Goal: Task Accomplishment & Management: Complete application form

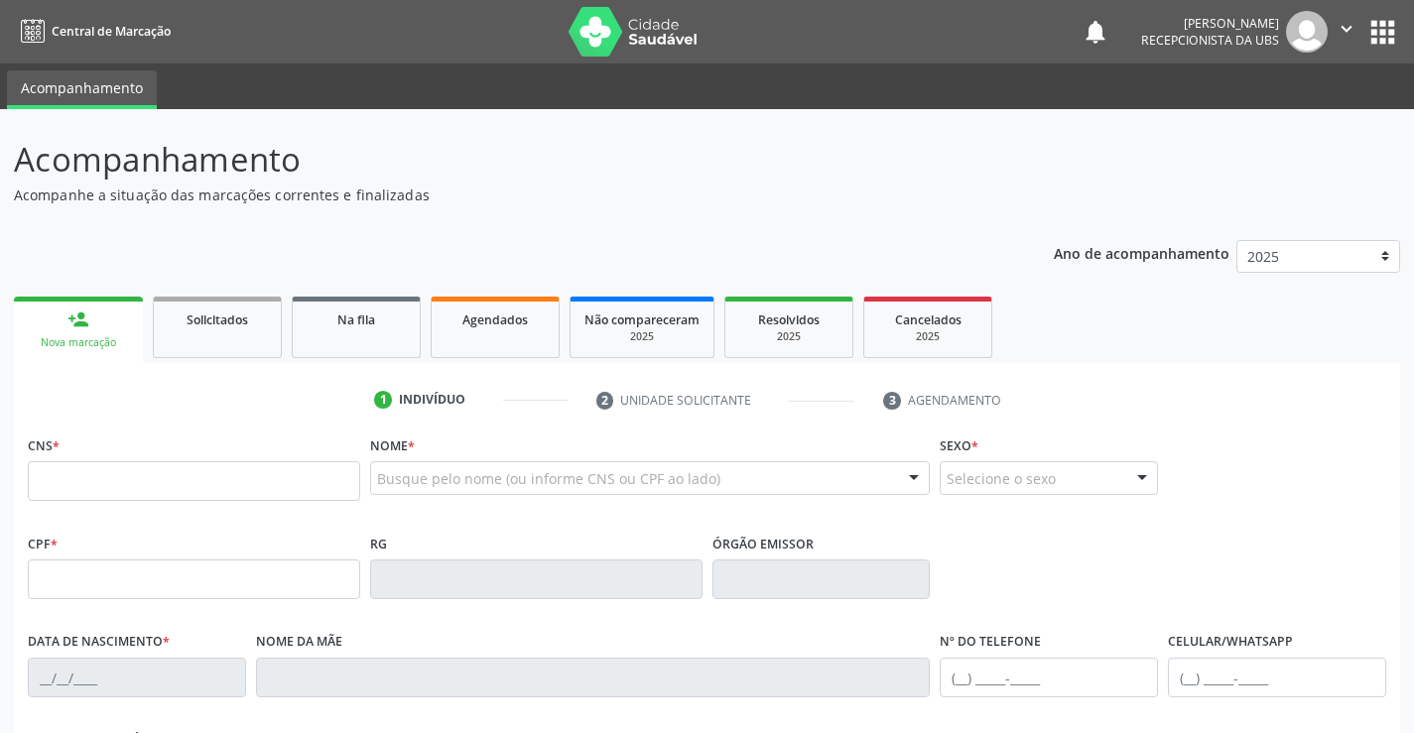
click at [113, 331] on link "person_add Nova marcação" at bounding box center [78, 330] width 129 height 66
click at [82, 485] on input "text" at bounding box center [194, 481] width 332 height 40
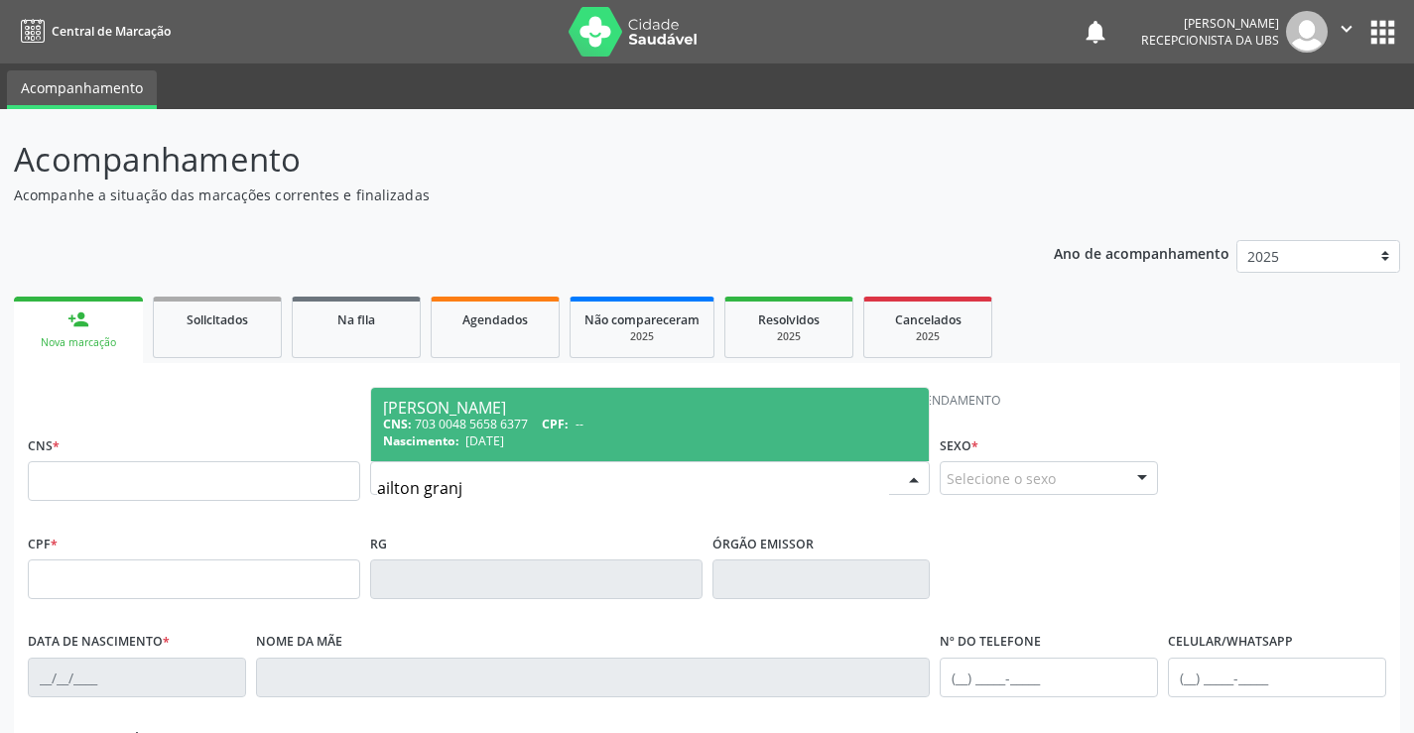
type input "ailton granja"
click at [491, 422] on div "CNS: 703 0048 5658 6377 CPF: --" at bounding box center [650, 424] width 535 height 17
type input "703 0048 5658 6377"
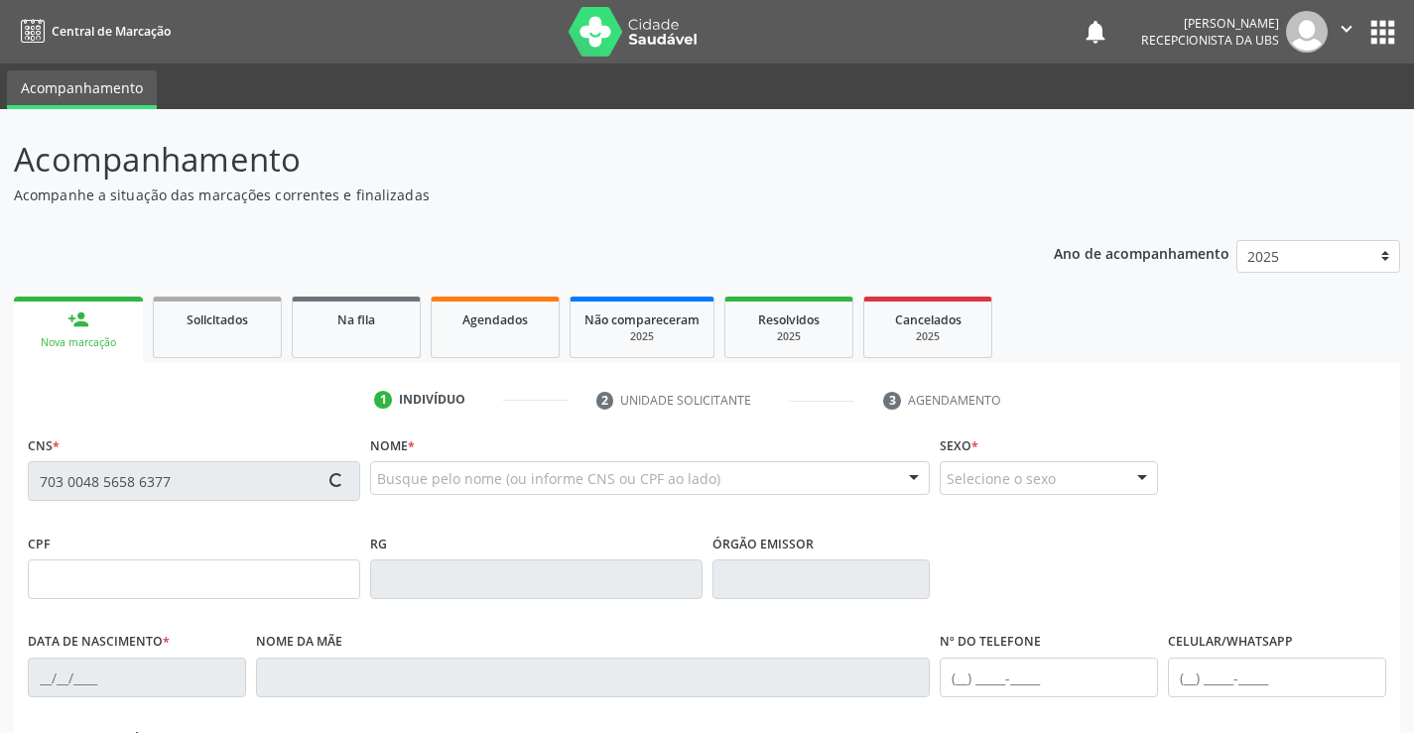
type input "[DATE]"
type input "[PERSON_NAME]"
type input "[PHONE_NUMBER]"
type input "511"
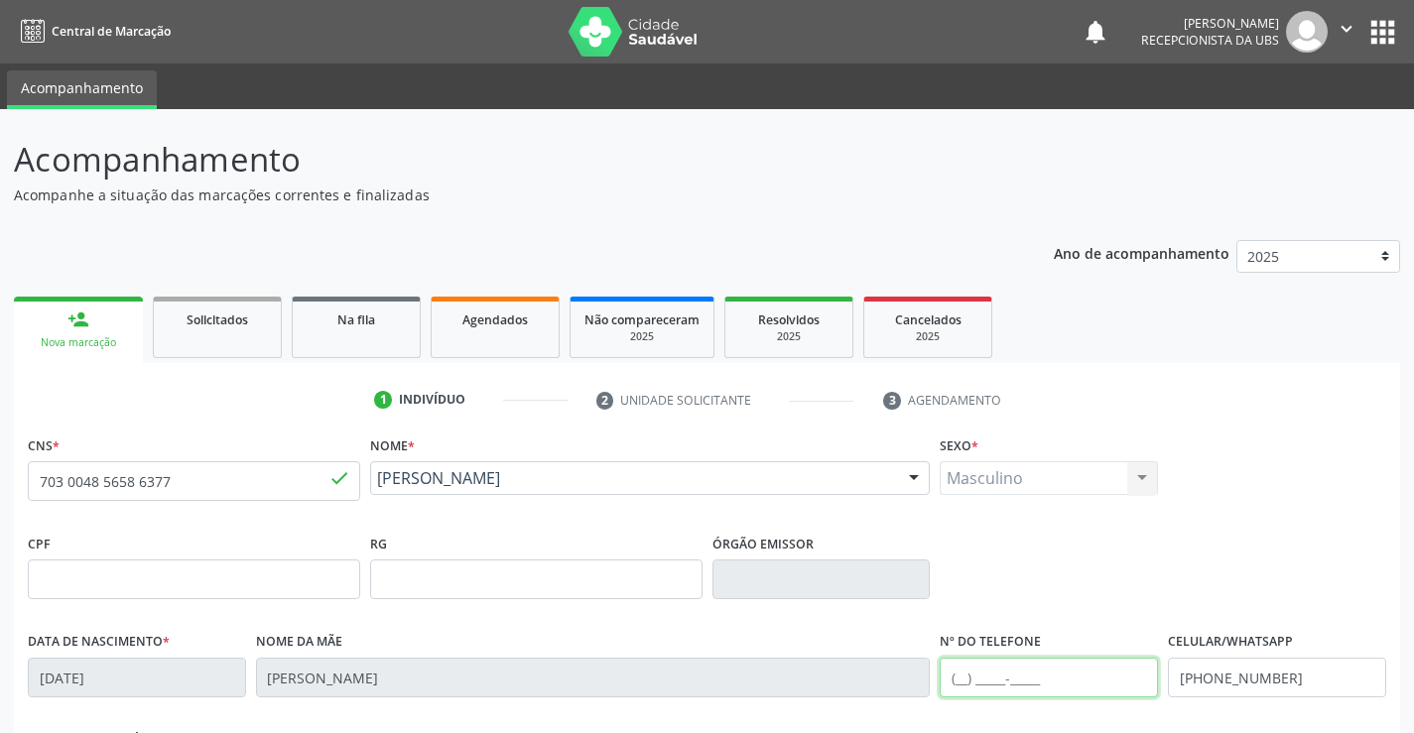
click at [1054, 680] on input "text" at bounding box center [1049, 678] width 218 height 40
drag, startPoint x: 1366, startPoint y: 684, endPoint x: 1363, endPoint y: 672, distance: 12.3
click at [1366, 677] on input "[PHONE_NUMBER]" at bounding box center [1277, 678] width 218 height 40
drag, startPoint x: 1267, startPoint y: 540, endPoint x: 1278, endPoint y: 518, distance: 24.4
click at [1271, 530] on div "CPF RG Órgão emissor" at bounding box center [707, 578] width 1368 height 98
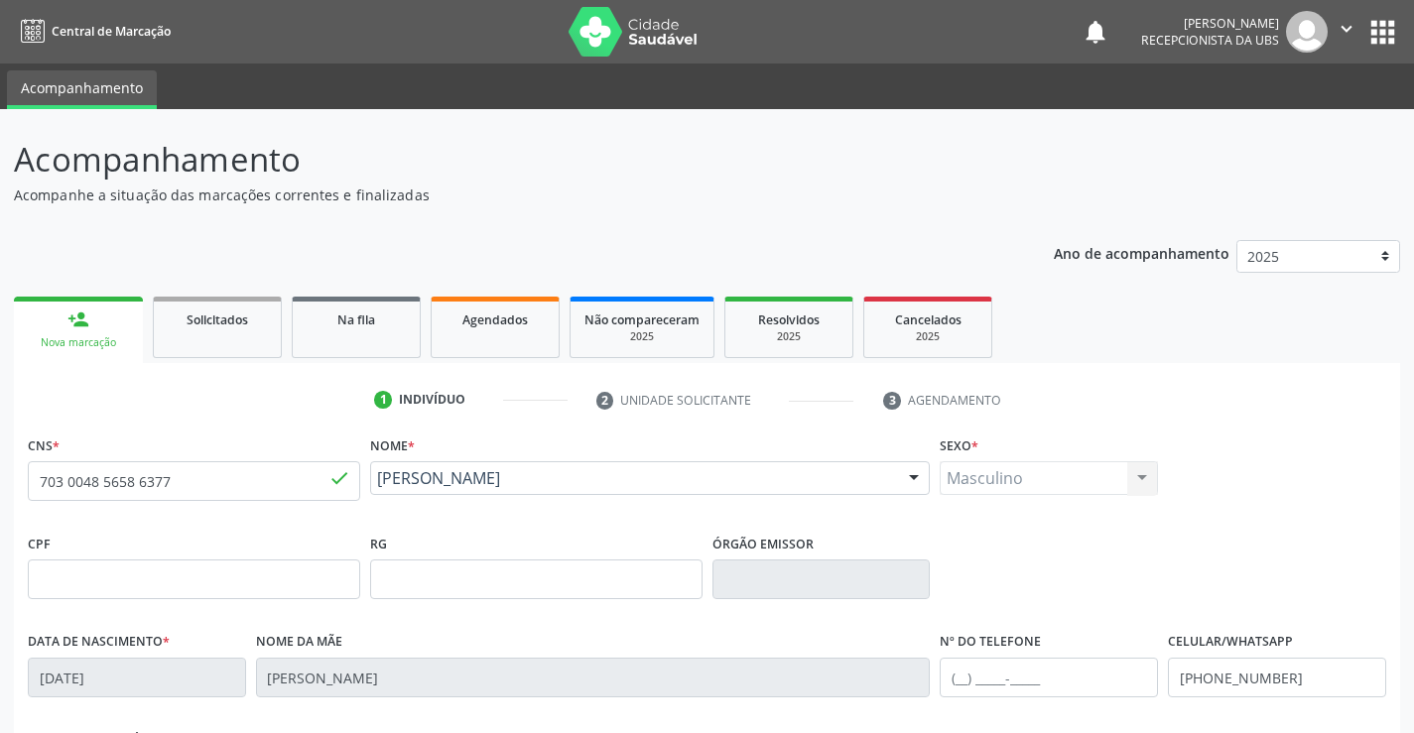
click at [449, 400] on div "Indivíduo" at bounding box center [432, 400] width 66 height 18
click at [73, 327] on div "person_add" at bounding box center [78, 320] width 22 height 22
click at [491, 325] on span "Agendados" at bounding box center [494, 320] width 65 height 17
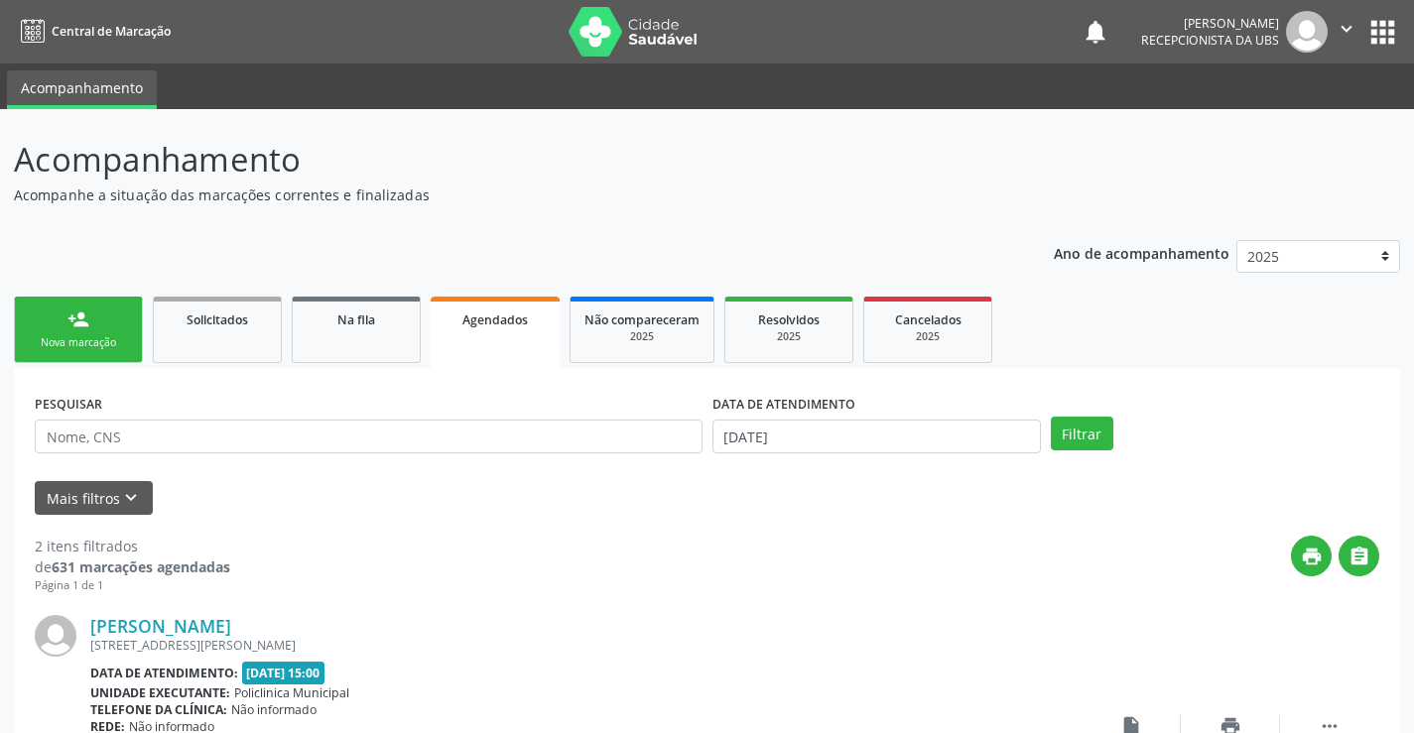
click at [78, 335] on div "Nova marcação" at bounding box center [78, 342] width 99 height 15
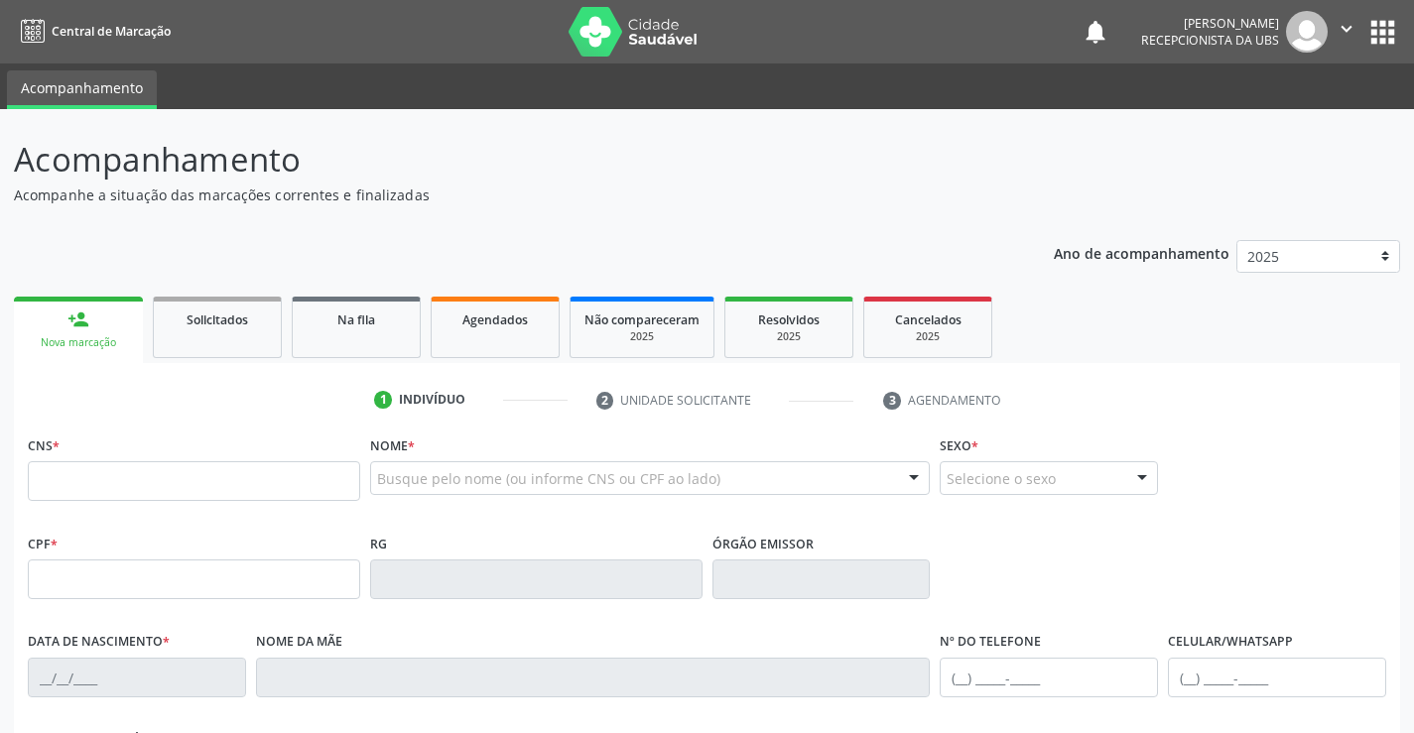
click at [77, 331] on link "person_add Nova marcação" at bounding box center [78, 330] width 129 height 66
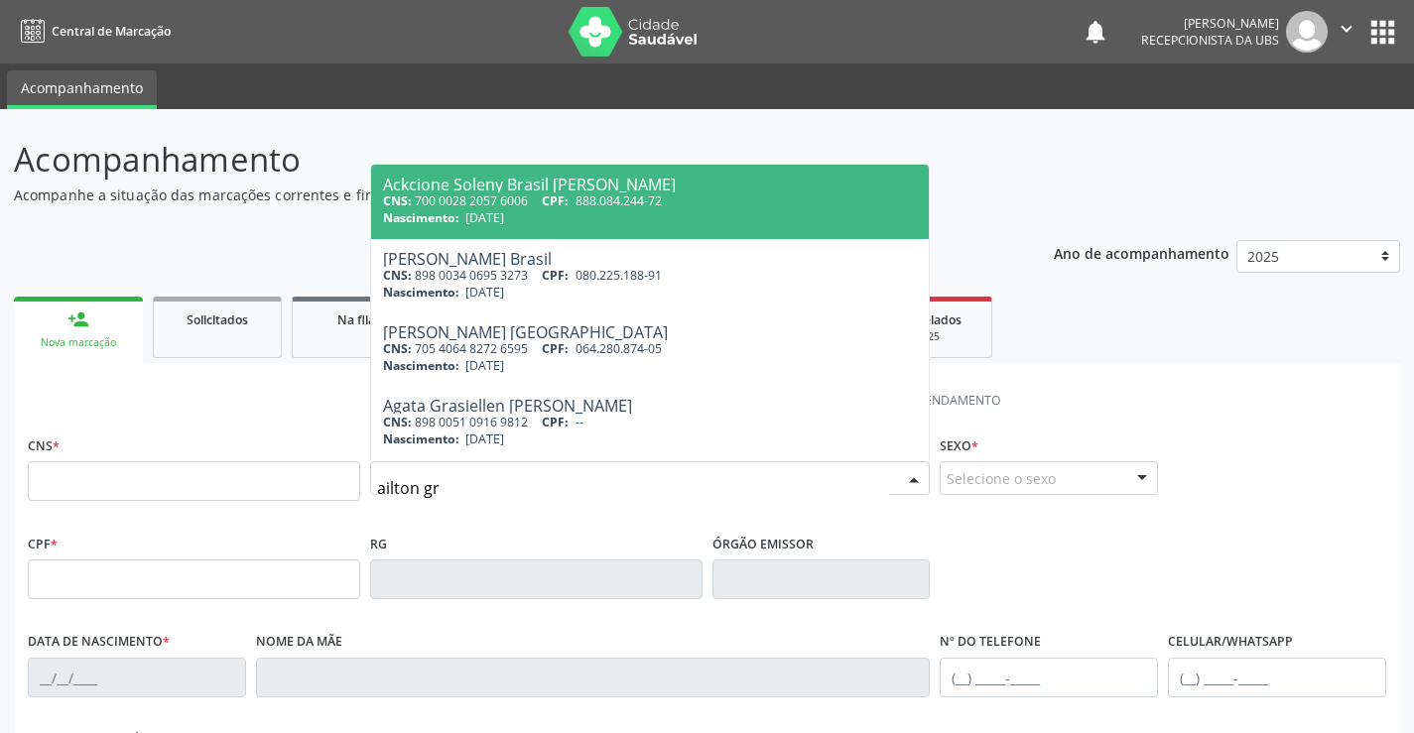
type input "ailton gra"
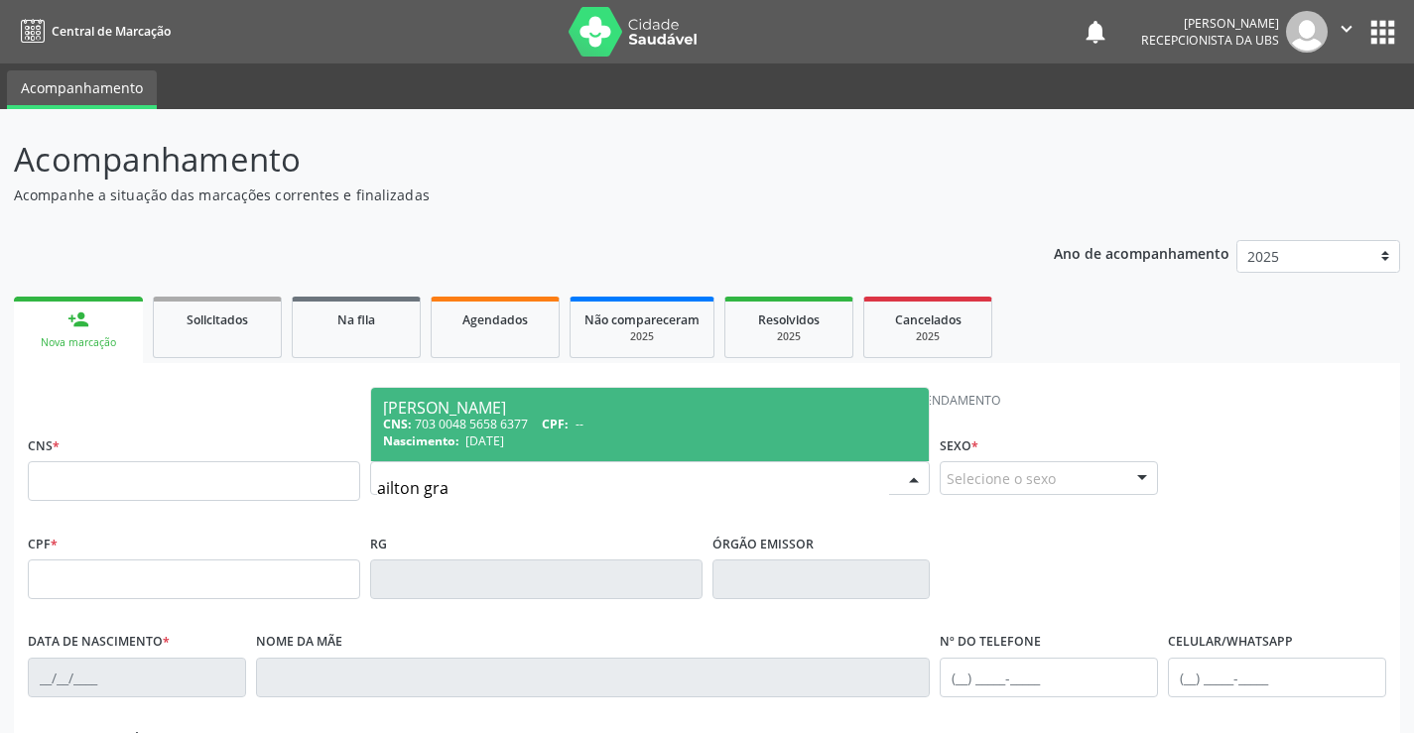
click at [554, 424] on span "CPF:" at bounding box center [555, 424] width 27 height 17
type input "703 0048 5658 6377"
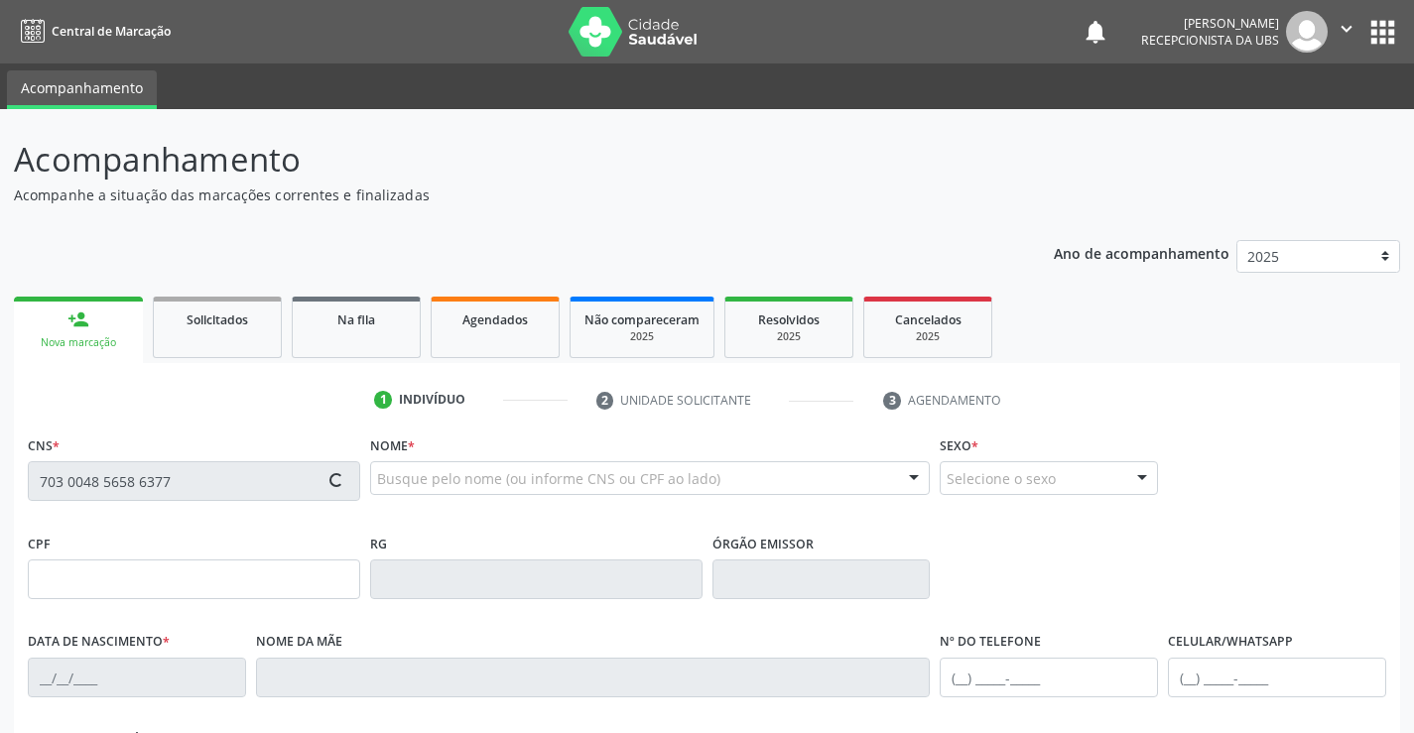
type input "[DATE]"
type input "[PERSON_NAME]"
type input "[PHONE_NUMBER]"
type input "511"
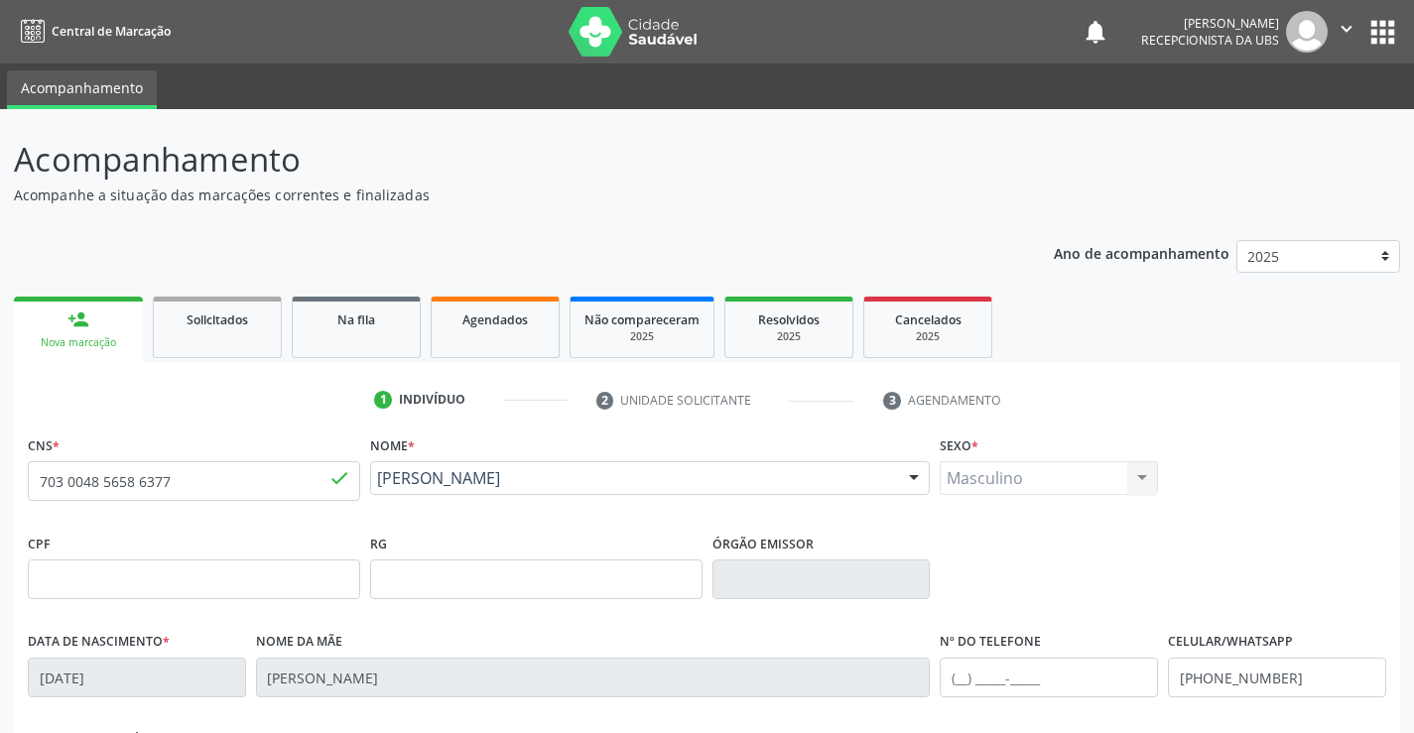
scroll to position [342, 0]
